Goal: Information Seeking & Learning: Learn about a topic

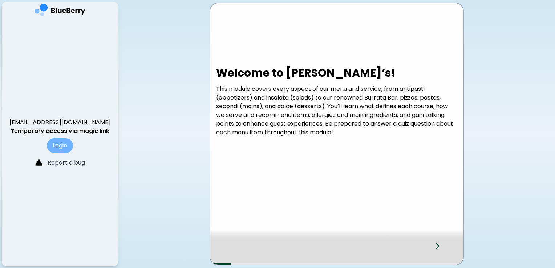
click at [66, 145] on button "Login" at bounding box center [60, 145] width 26 height 15
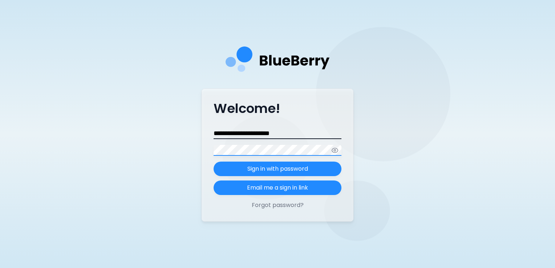
click at [213, 162] on button "Sign in with password" at bounding box center [277, 169] width 128 height 15
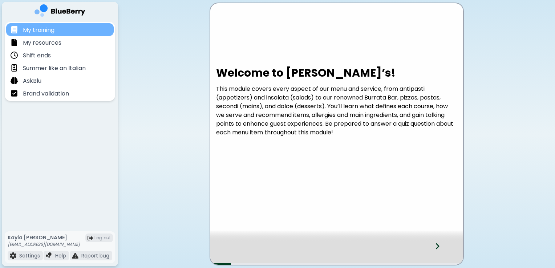
click at [57, 32] on div "My training" at bounding box center [59, 29] width 107 height 13
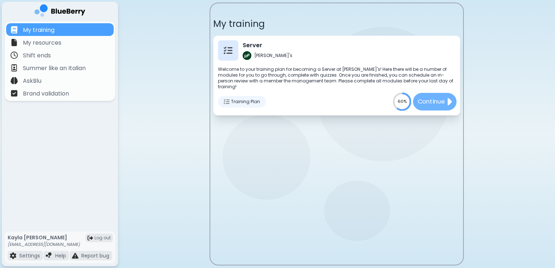
click at [425, 97] on p "Continue" at bounding box center [430, 101] width 27 height 9
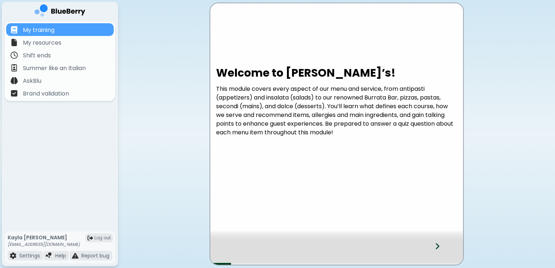
click at [432, 248] on div at bounding box center [441, 253] width 43 height 24
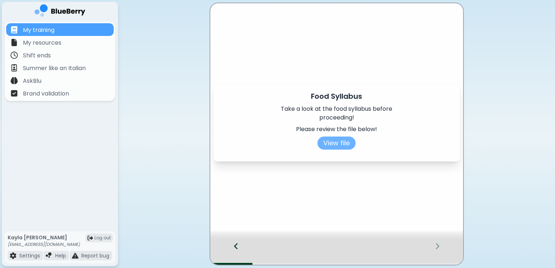
click at [345, 143] on button "View file" at bounding box center [336, 143] width 38 height 13
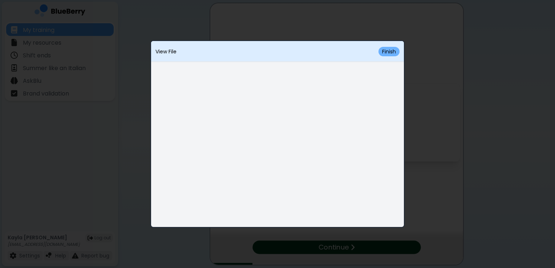
click at [396, 50] on button "Finish" at bounding box center [388, 51] width 21 height 9
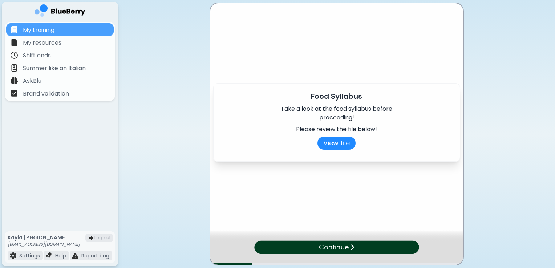
click at [347, 244] on p "Continue" at bounding box center [334, 247] width 30 height 10
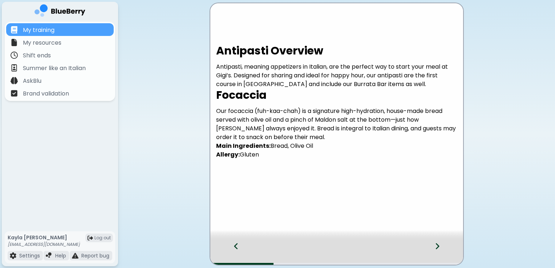
click at [440, 248] on div at bounding box center [441, 253] width 43 height 24
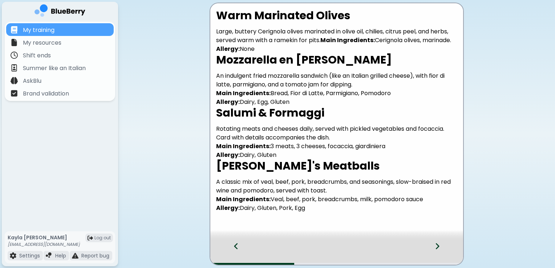
click at [441, 244] on div at bounding box center [441, 253] width 43 height 24
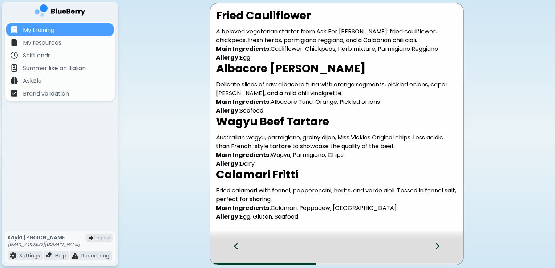
click at [441, 244] on div at bounding box center [441, 253] width 43 height 24
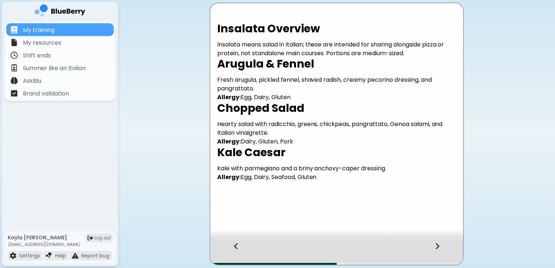
click at [441, 244] on div at bounding box center [441, 253] width 43 height 24
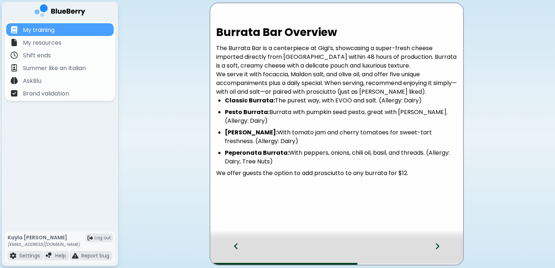
click at [440, 243] on div at bounding box center [441, 253] width 43 height 24
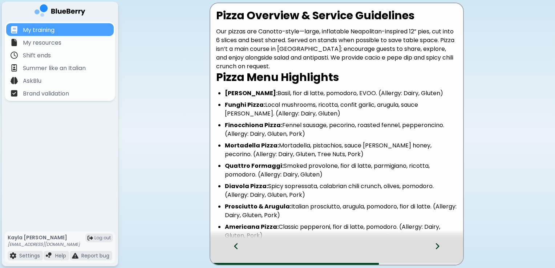
click at [439, 242] on div at bounding box center [441, 253] width 43 height 24
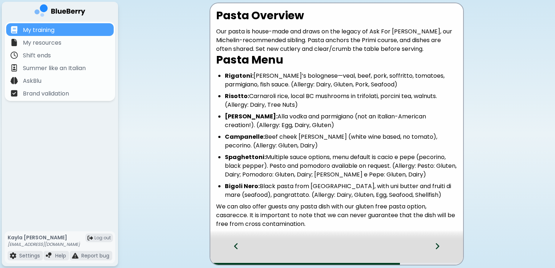
click at [439, 242] on div at bounding box center [441, 253] width 43 height 24
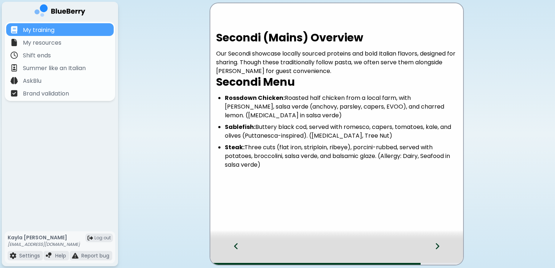
click at [439, 242] on div at bounding box center [441, 253] width 43 height 24
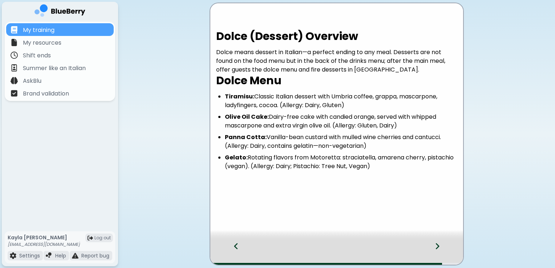
click at [439, 242] on div at bounding box center [441, 253] width 43 height 24
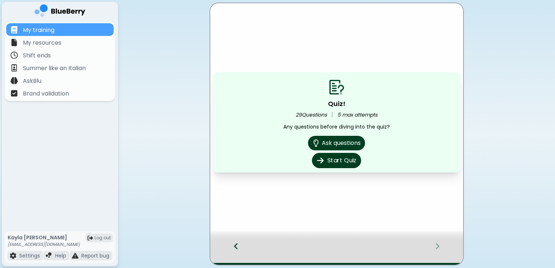
click at [344, 163] on button "Start Quiz" at bounding box center [336, 160] width 49 height 15
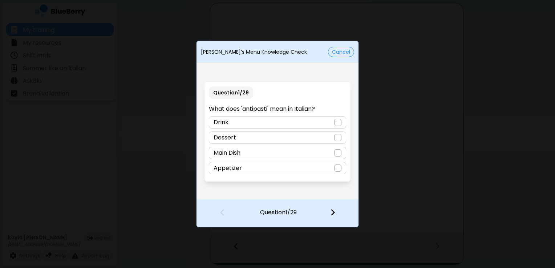
click at [243, 167] on div "Appetizer" at bounding box center [277, 168] width 137 height 12
click at [334, 215] on img at bounding box center [332, 212] width 5 height 8
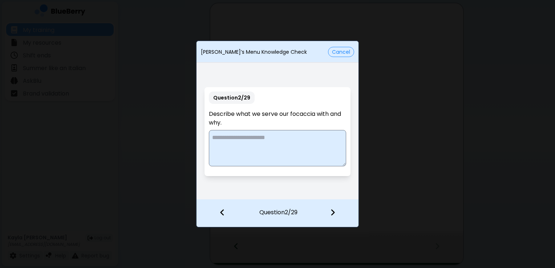
click at [312, 143] on textarea at bounding box center [277, 148] width 137 height 36
type textarea "**********"
click at [330, 215] on img at bounding box center [332, 212] width 5 height 8
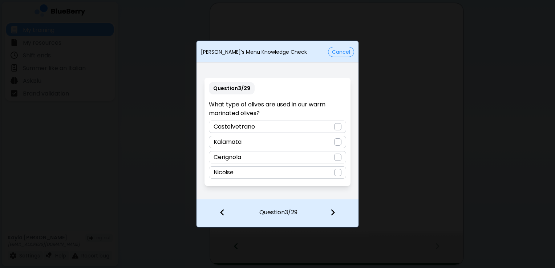
click at [334, 154] on div at bounding box center [337, 157] width 7 height 7
click at [339, 211] on div at bounding box center [336, 213] width 43 height 27
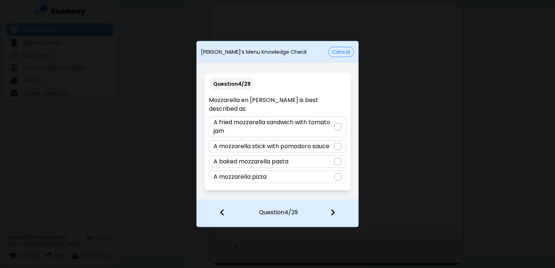
click at [334, 122] on p "A fried mozzarella sandwich with tomato jam" at bounding box center [273, 126] width 120 height 17
click at [330, 216] on img at bounding box center [332, 212] width 5 height 8
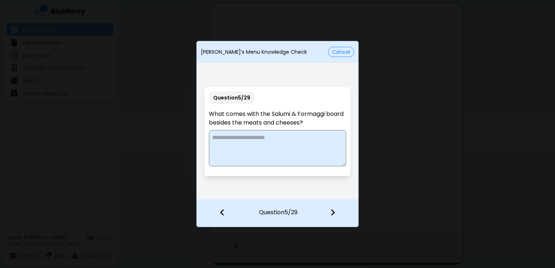
click at [324, 140] on textarea at bounding box center [277, 148] width 137 height 36
